Goal: Information Seeking & Learning: Learn about a topic

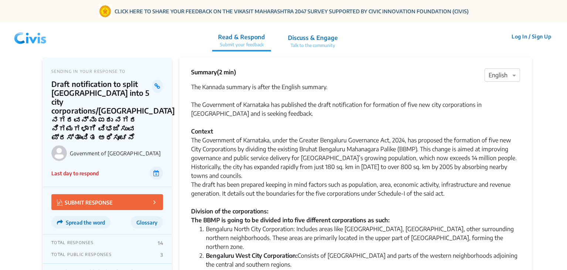
scroll to position [776, 0]
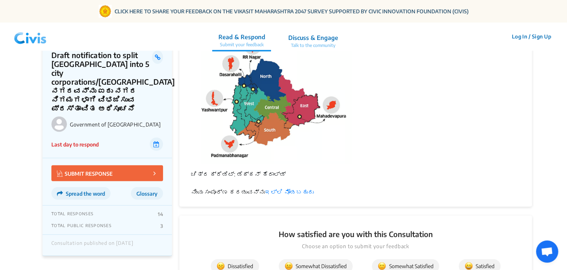
click at [43, 45] on img at bounding box center [30, 37] width 38 height 22
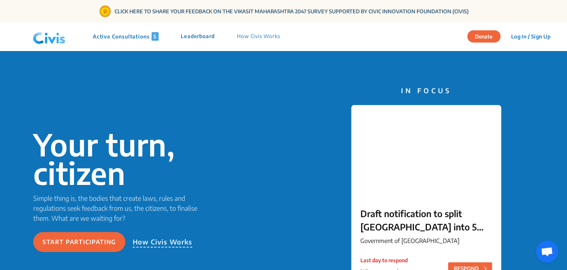
click at [144, 38] on p "Active Consultations 5" at bounding box center [126, 36] width 66 height 9
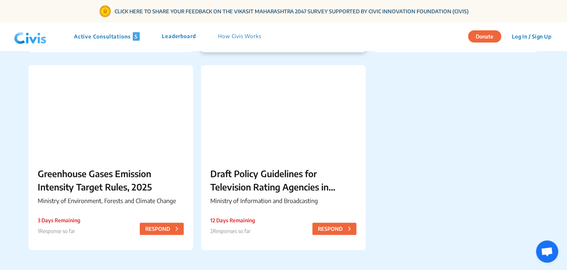
scroll to position [251, 0]
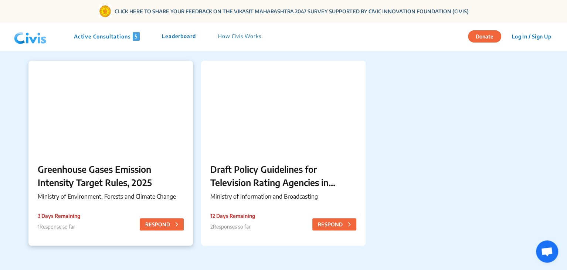
click at [133, 181] on p "Greenhouse Gases Emission Intensity Target Rules, 2025" at bounding box center [111, 175] width 146 height 27
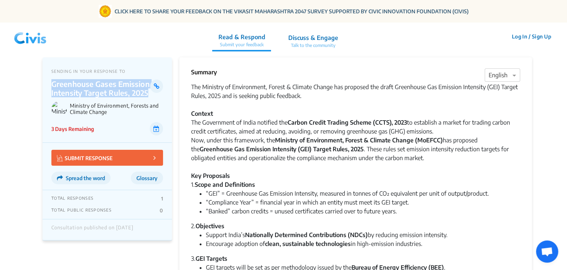
drag, startPoint x: 48, startPoint y: 84, endPoint x: 147, endPoint y: 94, distance: 99.1
click at [147, 94] on div "SENDING IN YOUR RESPONSE TO Greenhouse Gases Emission Intensity Target Rules, 2…" at bounding box center [107, 99] width 129 height 85
copy p "Greenhouse Gases Emission Intensity Target Rules, 2025"
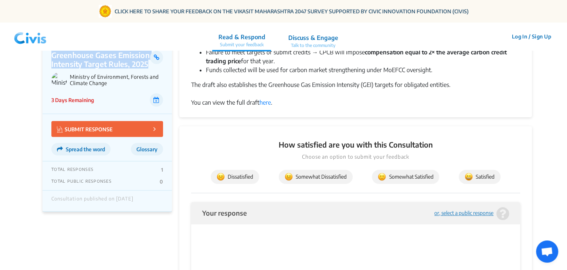
scroll to position [339, 0]
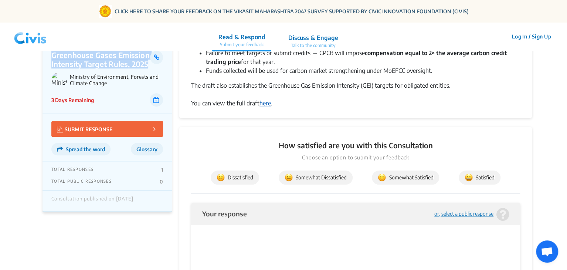
click at [260, 102] on link "here" at bounding box center [265, 102] width 11 height 7
